Goal: Information Seeking & Learning: Learn about a topic

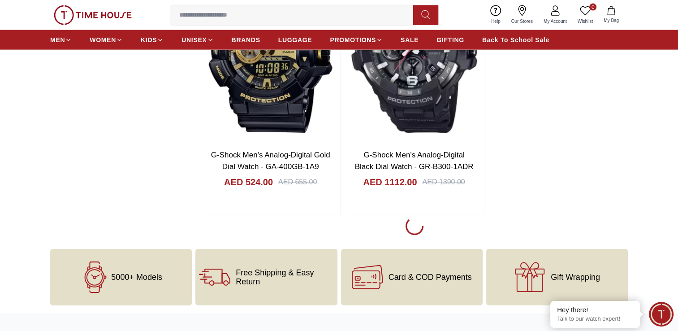
scroll to position [2057, 0]
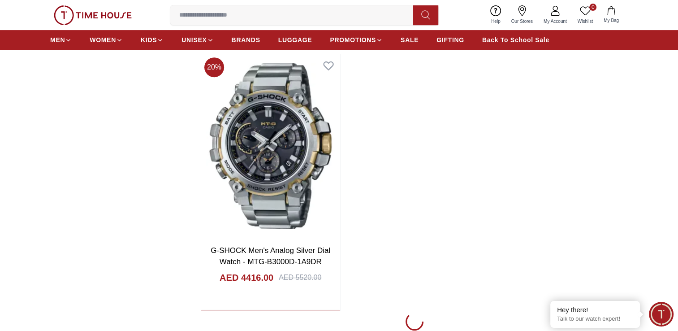
scroll to position [3787, 0]
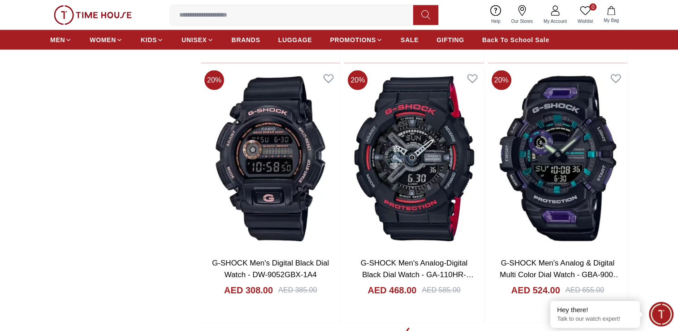
scroll to position [5334, 0]
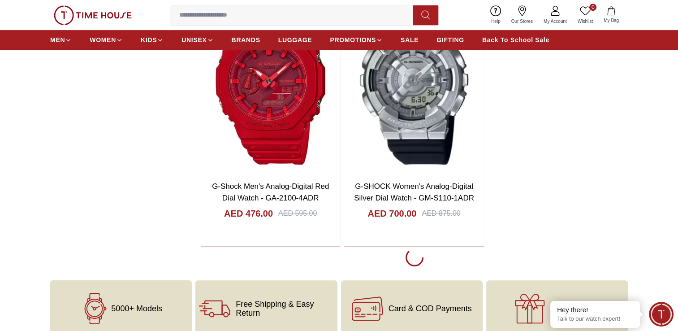
scroll to position [7233, 0]
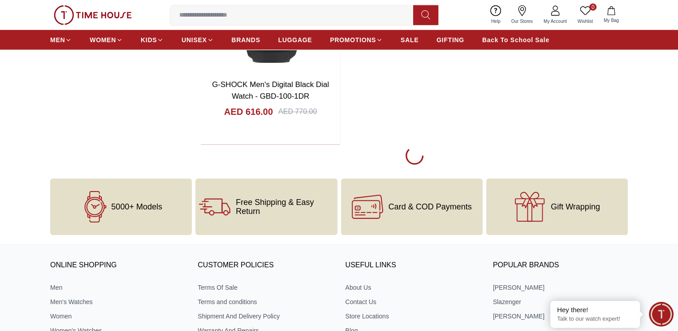
scroll to position [9158, 0]
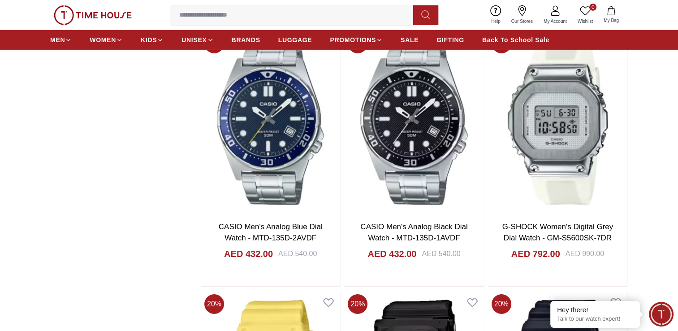
scroll to position [3024, 0]
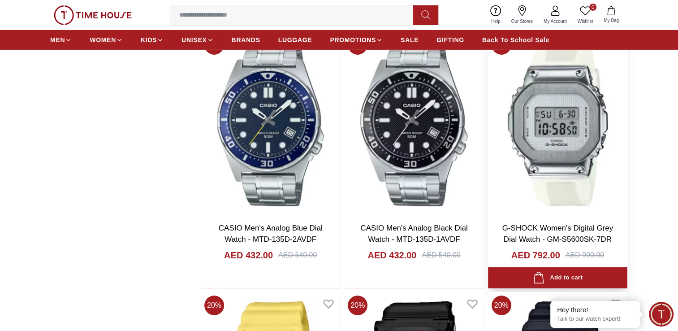
click at [558, 121] on img at bounding box center [557, 123] width 139 height 184
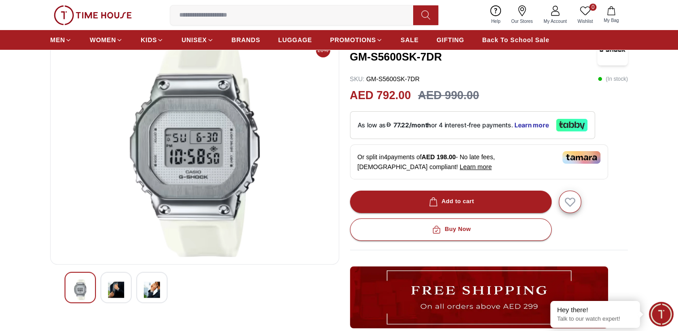
scroll to position [66, 0]
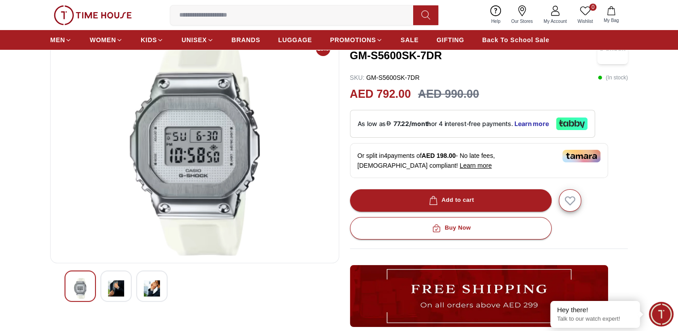
click at [112, 287] on img at bounding box center [116, 288] width 16 height 21
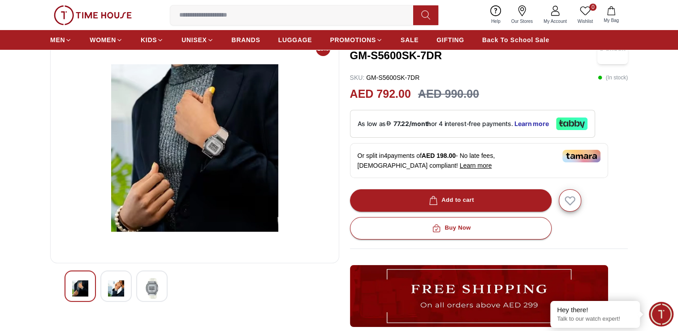
click at [152, 284] on img at bounding box center [152, 288] width 16 height 21
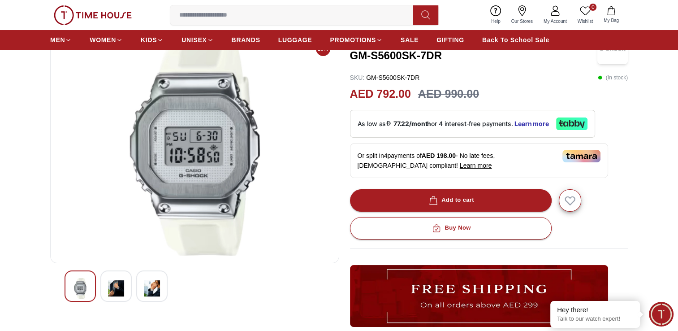
click at [113, 292] on img at bounding box center [116, 288] width 16 height 21
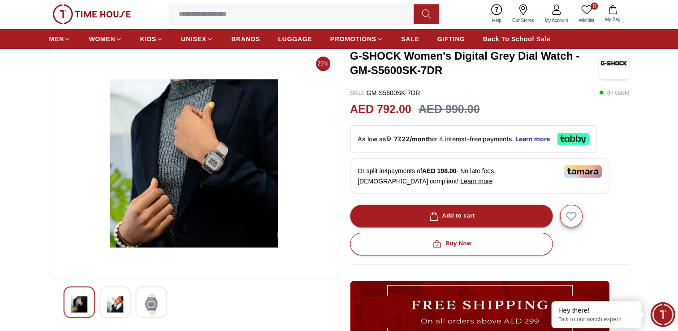
scroll to position [50, 0]
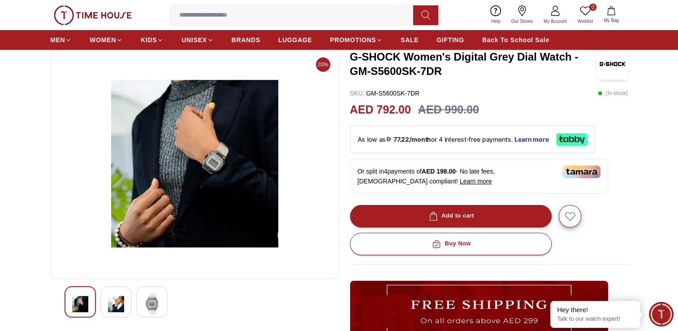
click at [77, 305] on img at bounding box center [80, 304] width 16 height 21
click at [151, 301] on img at bounding box center [152, 304] width 16 height 21
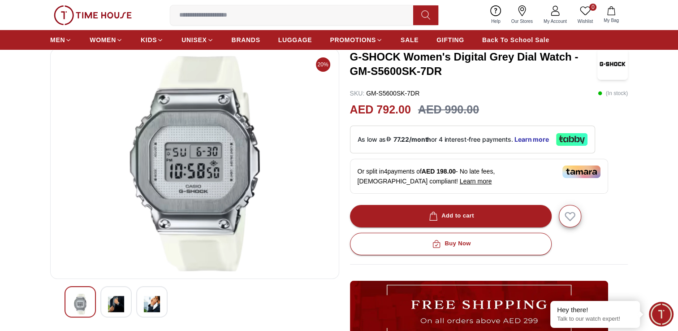
click at [116, 304] on img at bounding box center [116, 304] width 16 height 21
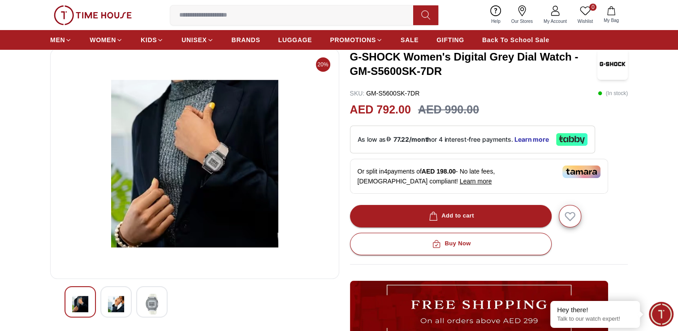
click at [74, 304] on img at bounding box center [80, 304] width 16 height 21
click at [152, 302] on img at bounding box center [152, 304] width 16 height 21
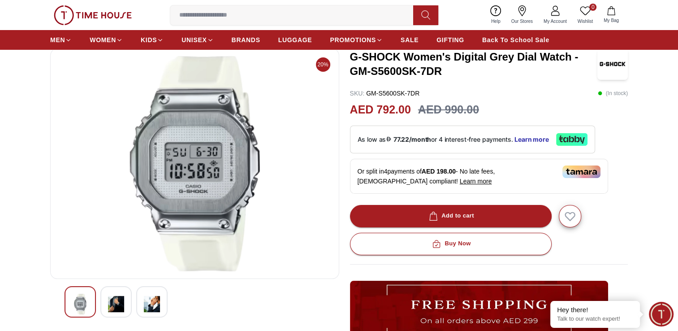
click at [116, 304] on img at bounding box center [116, 304] width 16 height 21
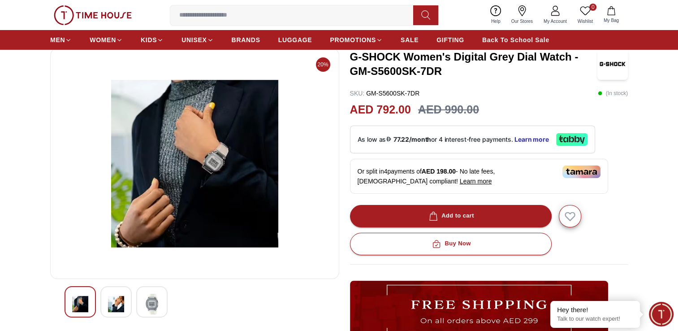
click at [115, 302] on img at bounding box center [116, 304] width 16 height 21
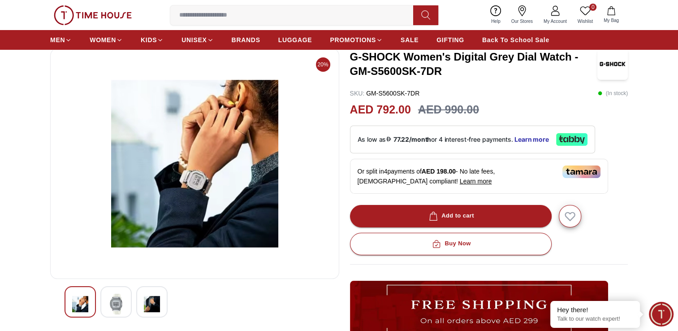
click at [148, 302] on img at bounding box center [152, 304] width 16 height 21
